Goal: Obtain resource: Download file/media

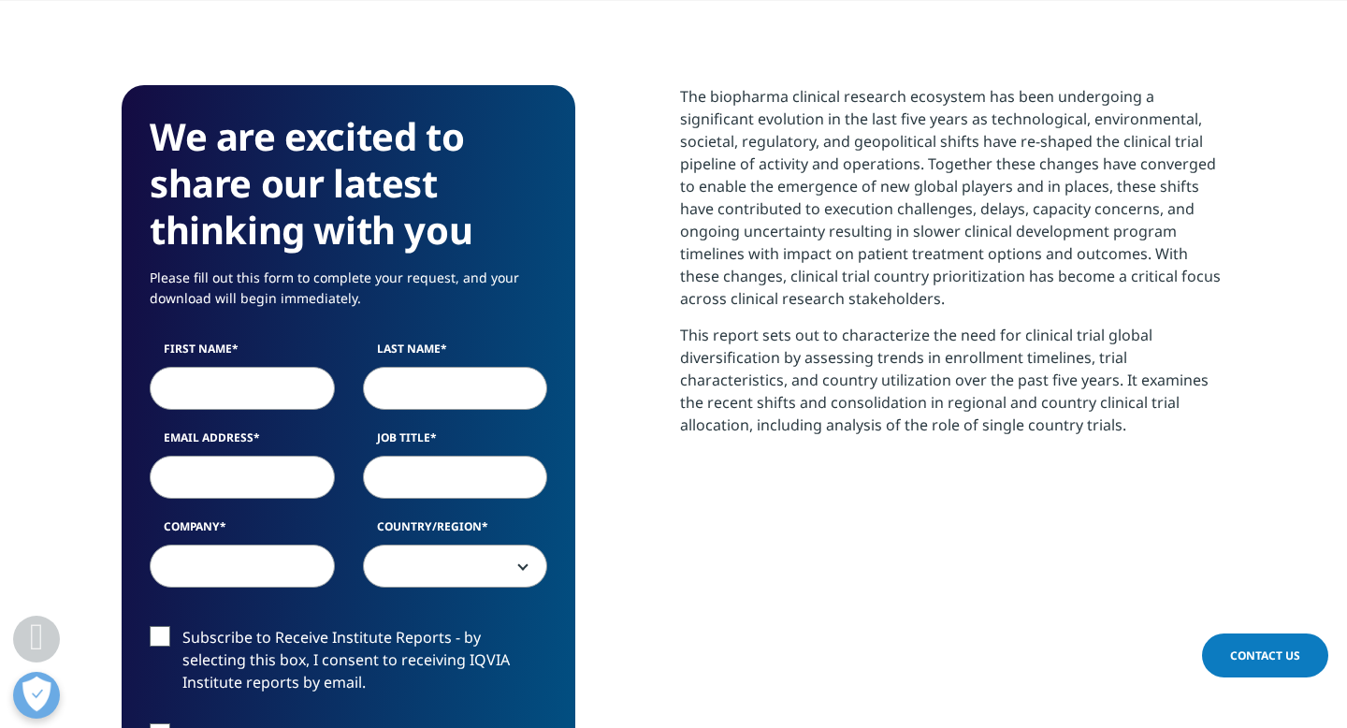
scroll to position [812, 0]
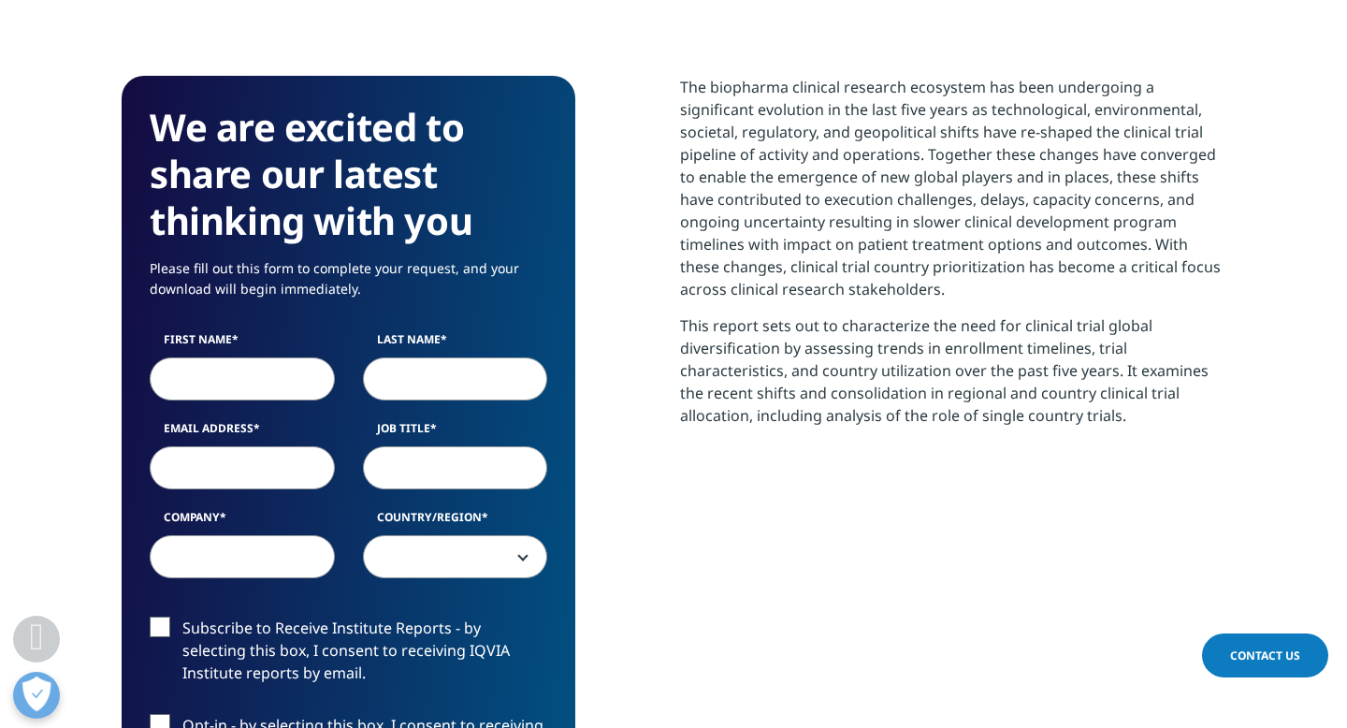
click at [180, 381] on input "First Name" at bounding box center [242, 378] width 185 height 43
type input "[PERSON_NAME]"
select select "[GEOGRAPHIC_DATA]"
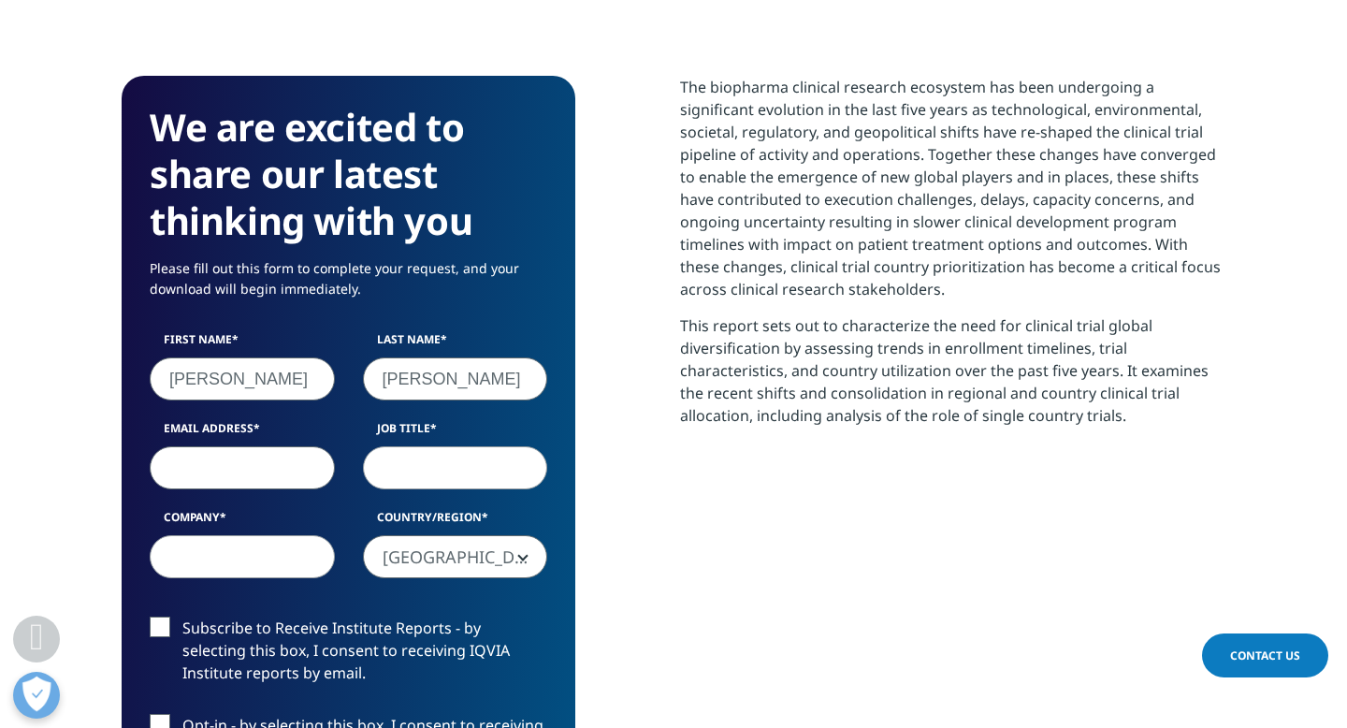
click at [247, 474] on input "Email Address" at bounding box center [242, 467] width 185 height 43
type input "[PERSON_NAME][EMAIL_ADDRESS][DOMAIN_NAME]"
click at [400, 474] on input "Job Title" at bounding box center [455, 467] width 185 height 43
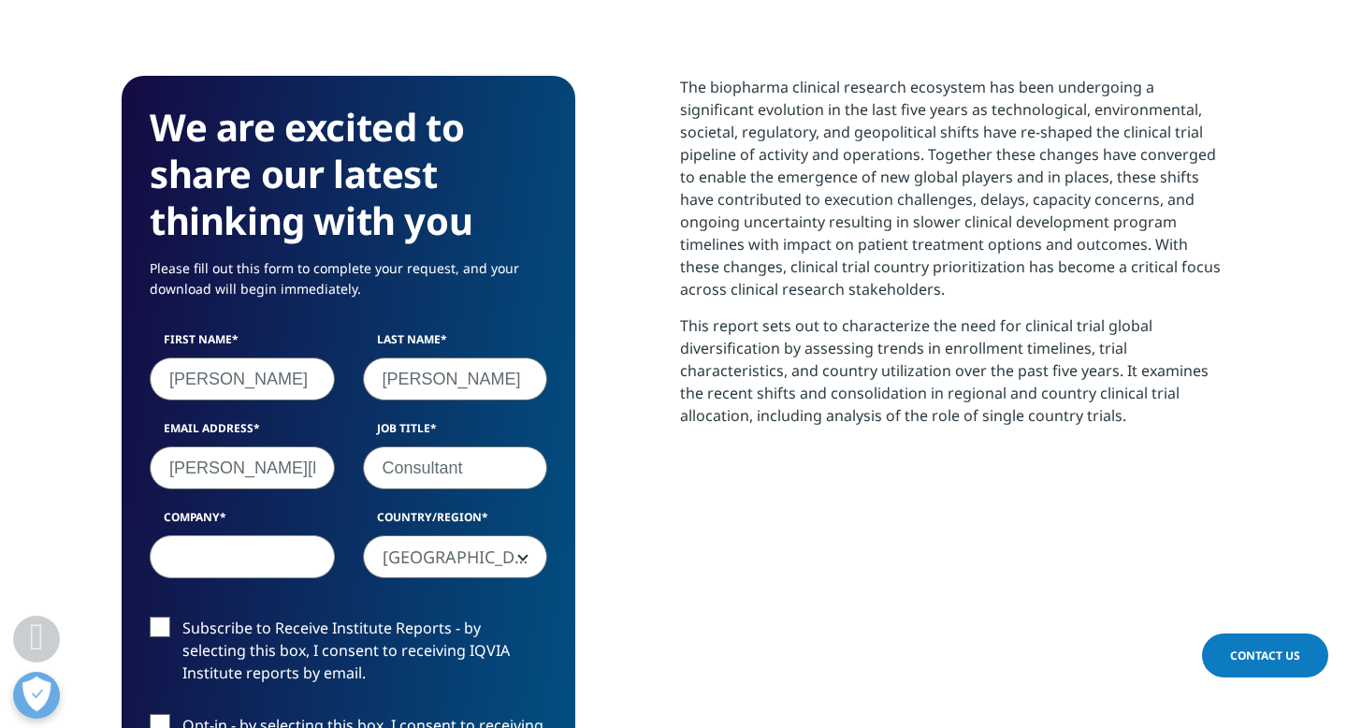
type input "Consultant"
click at [249, 560] on input "Company" at bounding box center [242, 556] width 185 height 43
type input "M&C"
click at [164, 629] on label "Subscribe to Receive Institute Reports - by selecting this box, I consent to re…" at bounding box center [348, 655] width 397 height 78
click at [182, 616] on input "Subscribe to Receive Institute Reports - by selecting this box, I consent to re…" at bounding box center [182, 616] width 0 height 0
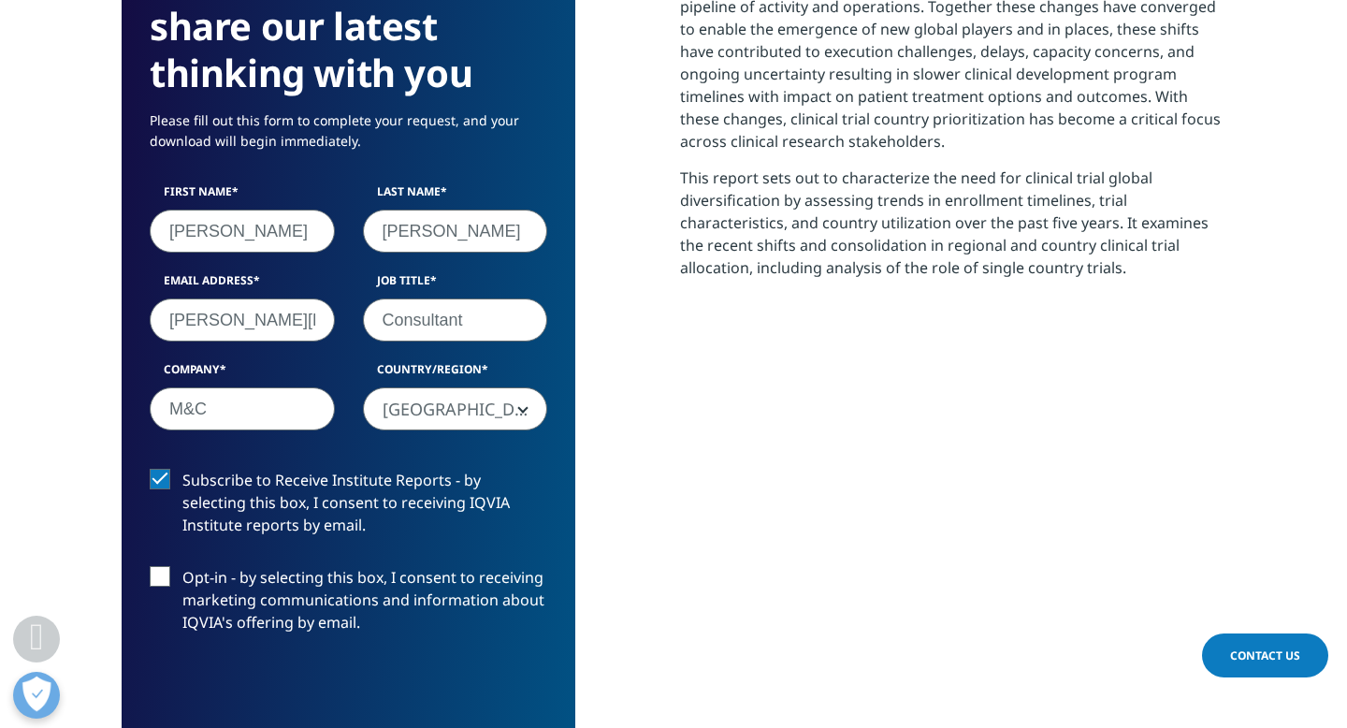
scroll to position [962, 0]
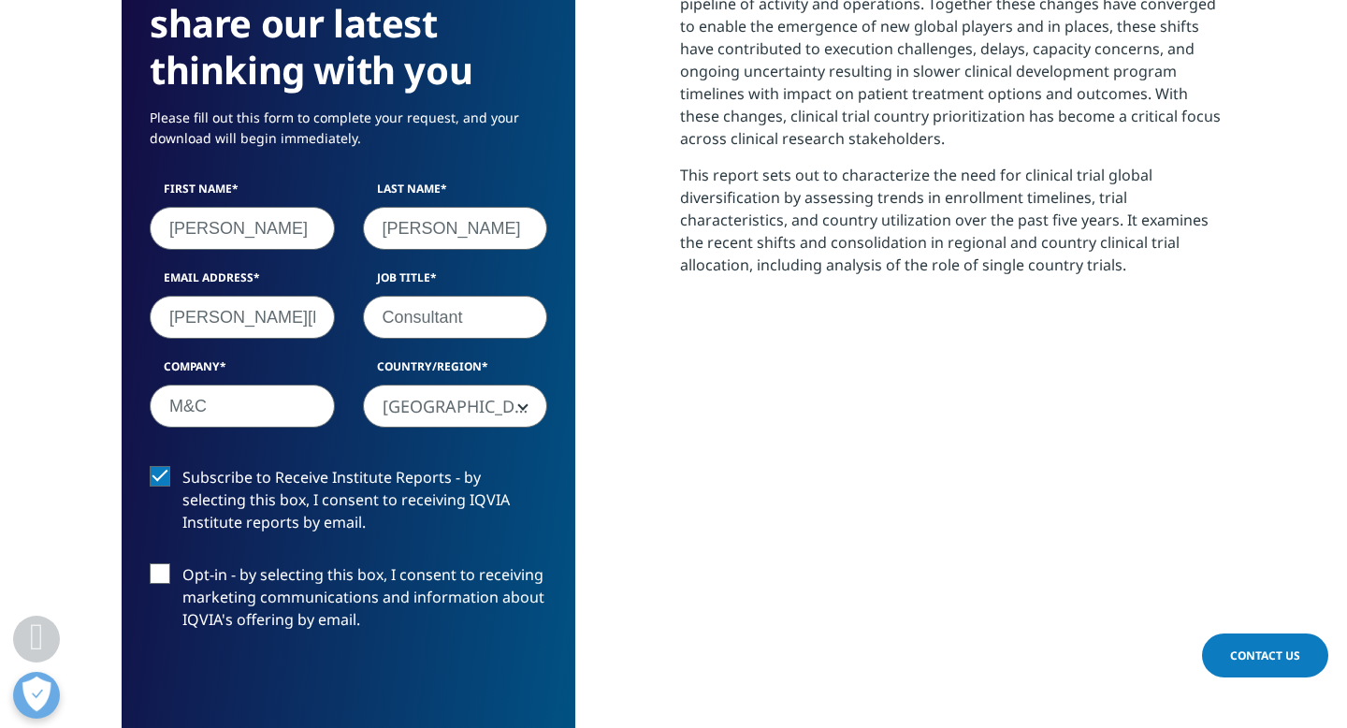
click at [166, 573] on label "Opt-in - by selecting this box, I consent to receiving marketing communications…" at bounding box center [348, 602] width 397 height 78
click at [182, 563] on input "Opt-in - by selecting this box, I consent to receiving marketing communications…" at bounding box center [182, 563] width 0 height 0
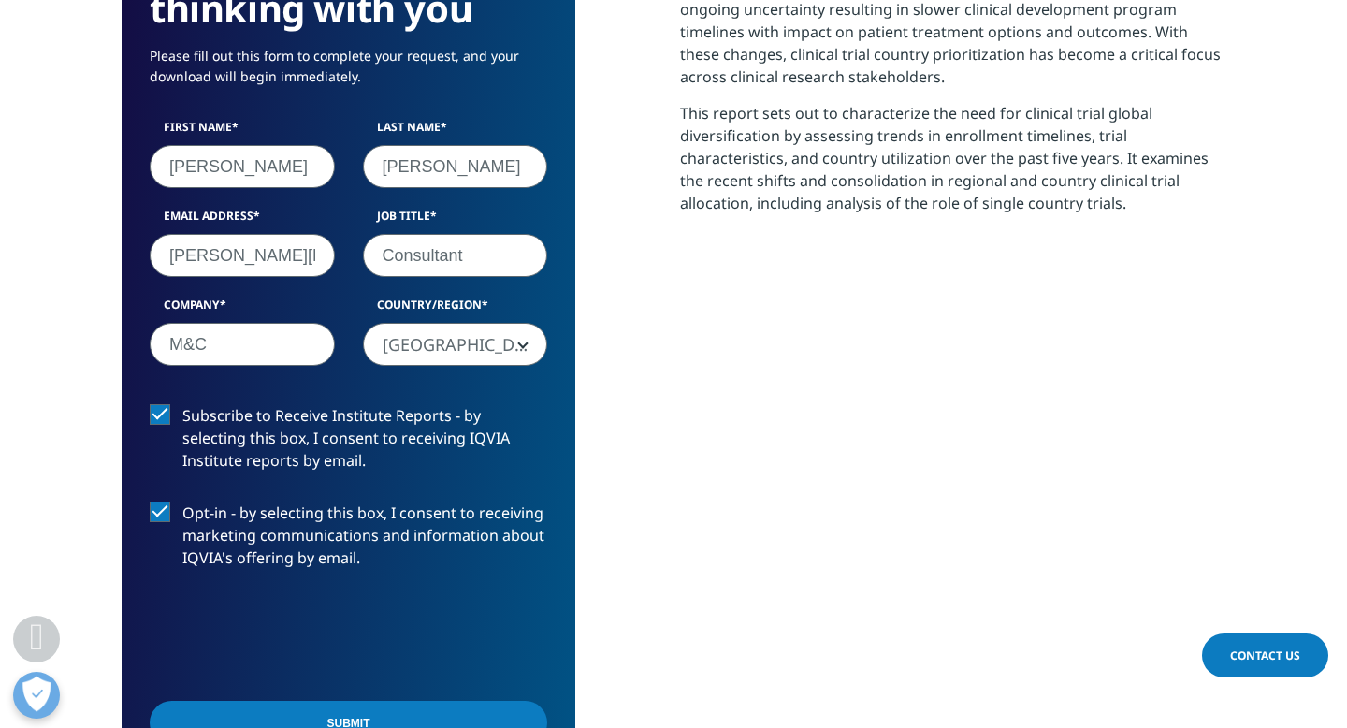
scroll to position [1030, 0]
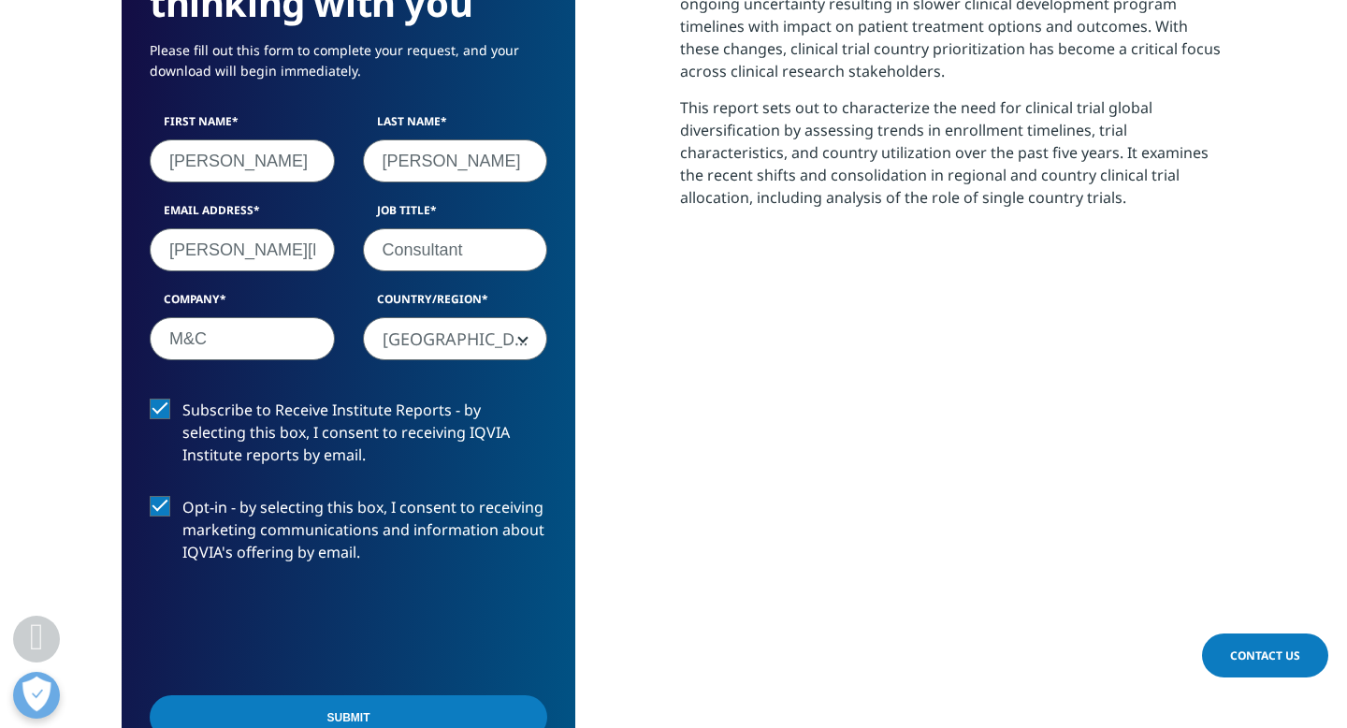
click at [328, 717] on input "Submit" at bounding box center [348, 717] width 397 height 44
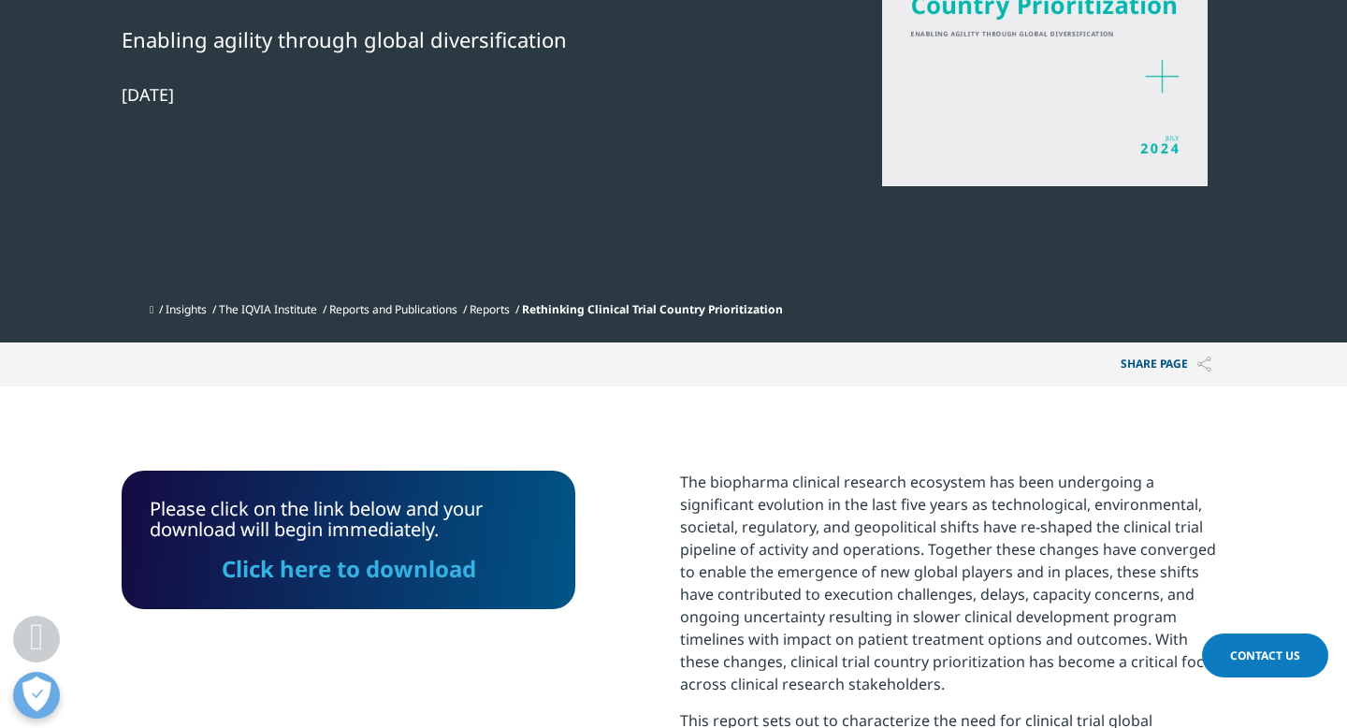
scroll to position [411, 0]
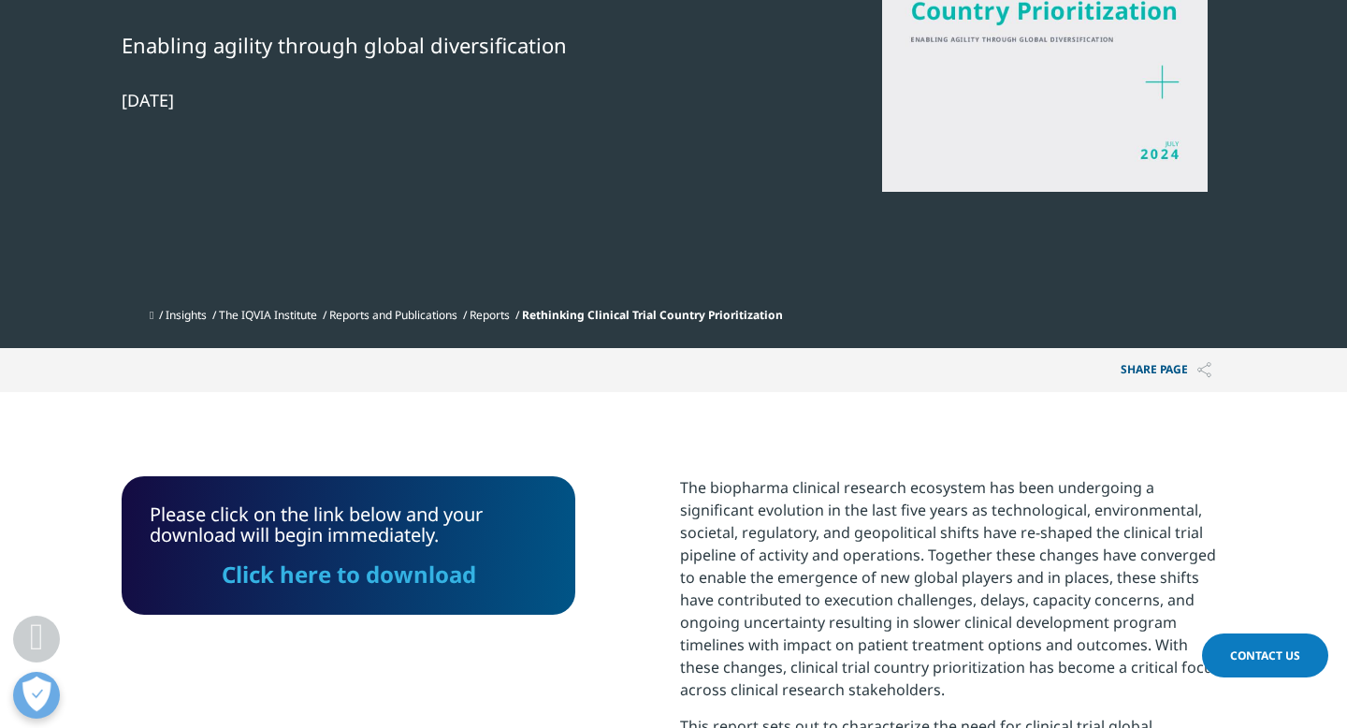
click at [394, 582] on link "Click here to download" at bounding box center [349, 573] width 254 height 31
